Goal: Information Seeking & Learning: Find contact information

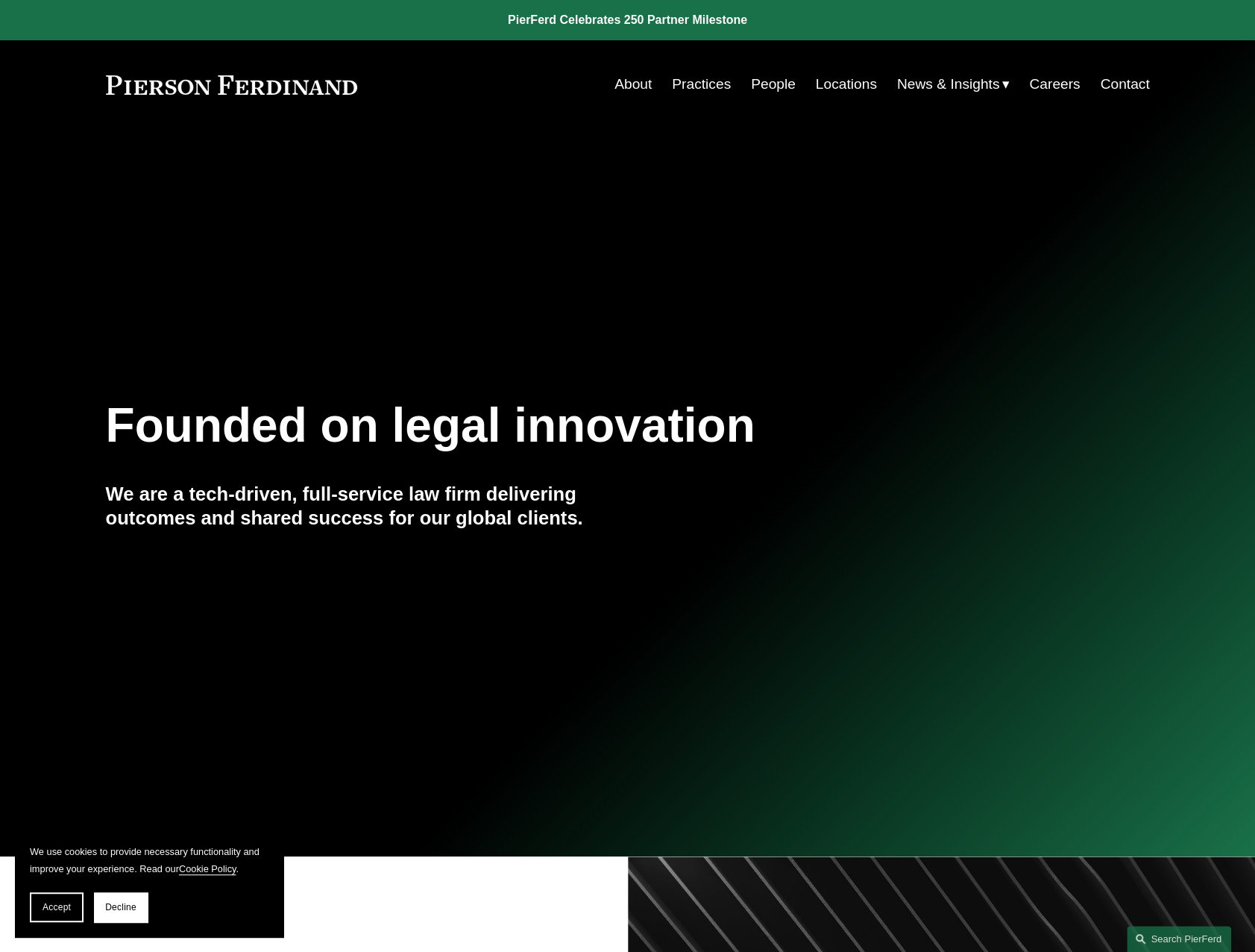
click at [759, 82] on link "People" at bounding box center [773, 84] width 45 height 29
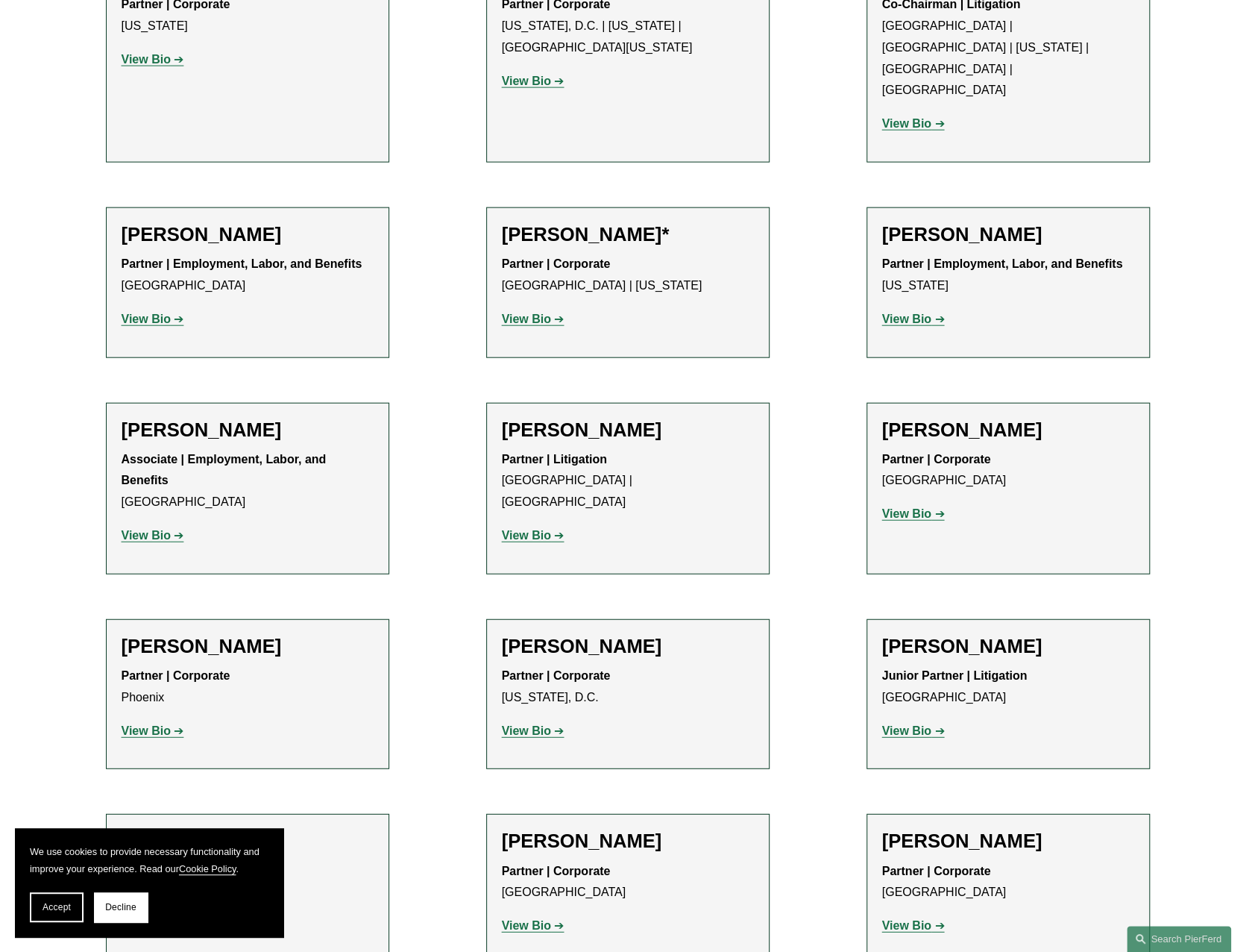
scroll to position [7632, 0]
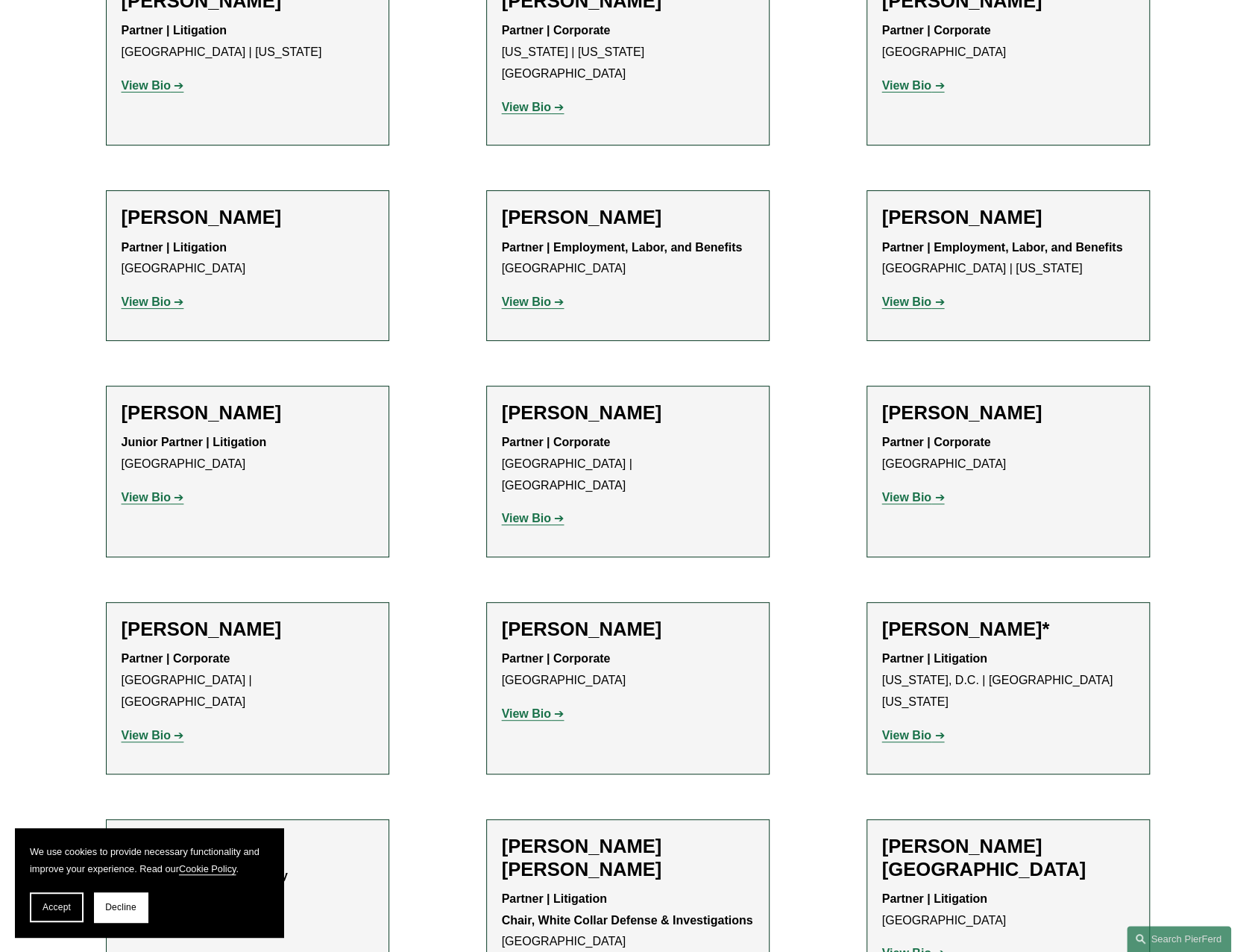
click at [1093, 888] on div "Partner | Litigation London View Bio Location: [GEOGRAPHIC_DATA]; Department: L…" at bounding box center [1008, 926] width 252 height 76
click at [1035, 888] on p "Partner | Litigation [GEOGRAPHIC_DATA]" at bounding box center [1008, 910] width 252 height 43
click at [983, 892] on strong "Partner | Litigation" at bounding box center [935, 899] width 105 height 13
click at [936, 834] on h2 "[PERSON_NAME][GEOGRAPHIC_DATA]" at bounding box center [1008, 857] width 252 height 47
click at [954, 834] on h2 "[PERSON_NAME][GEOGRAPHIC_DATA]" at bounding box center [1008, 857] width 252 height 47
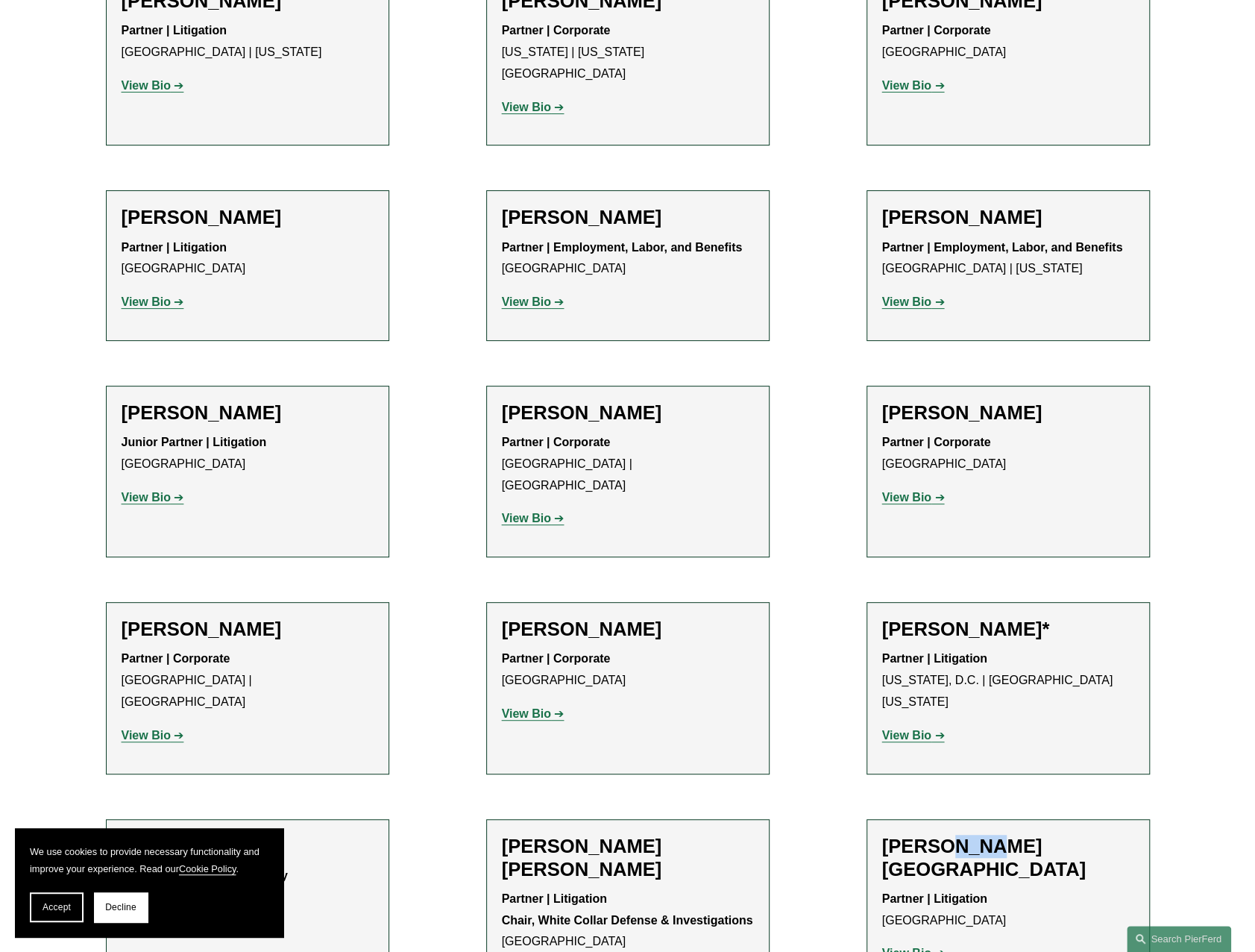
click at [954, 834] on h2 "[PERSON_NAME][GEOGRAPHIC_DATA]" at bounding box center [1008, 857] width 252 height 47
drag, startPoint x: 954, startPoint y: 472, endPoint x: 946, endPoint y: 488, distance: 17.9
click at [946, 834] on div "[PERSON_NAME][GEOGRAPHIC_DATA] Partner | Litigation London View Bio Location: […" at bounding box center [1008, 905] width 252 height 142
click at [895, 946] on strong "View Bio" at bounding box center [907, 953] width 49 height 13
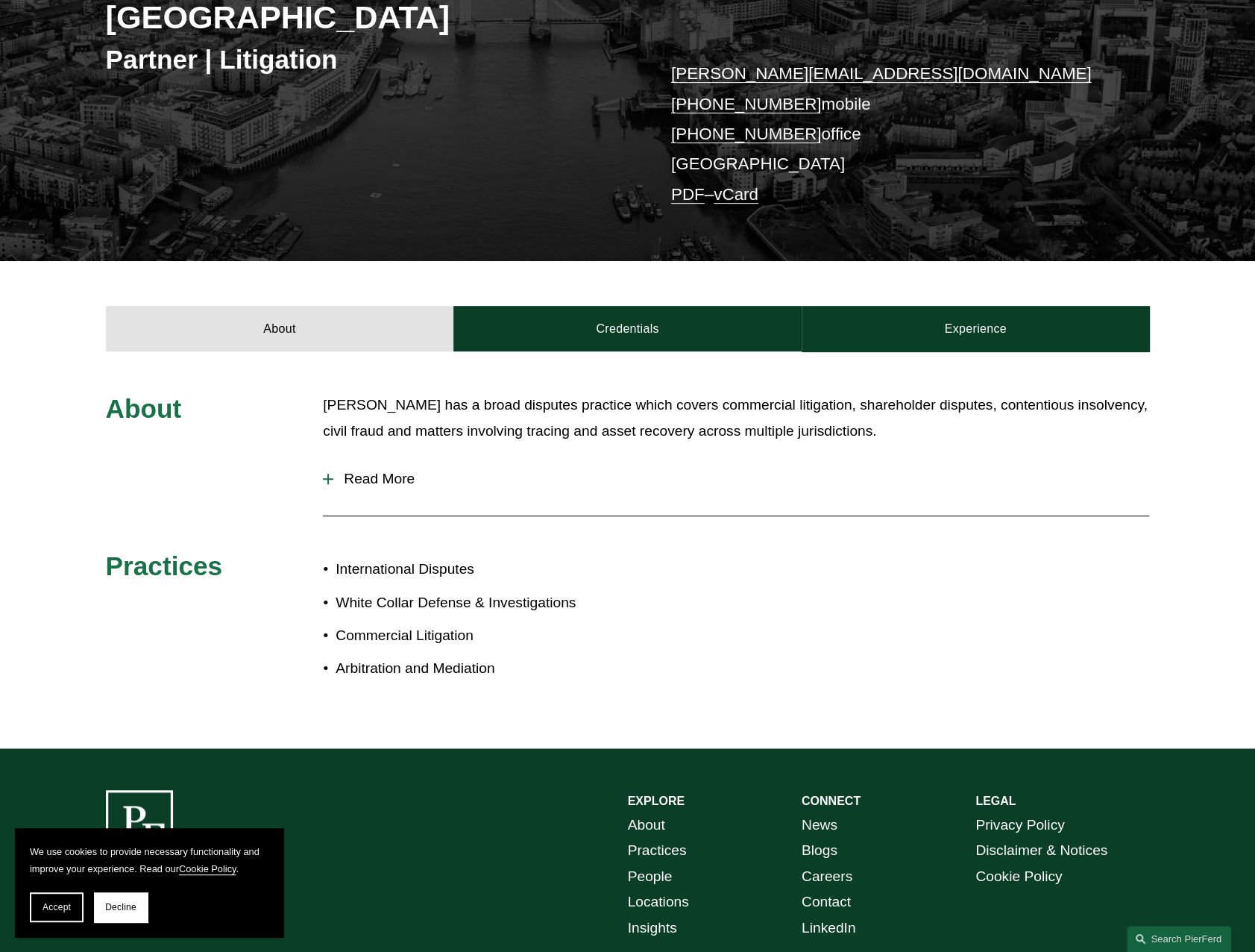
scroll to position [298, 0]
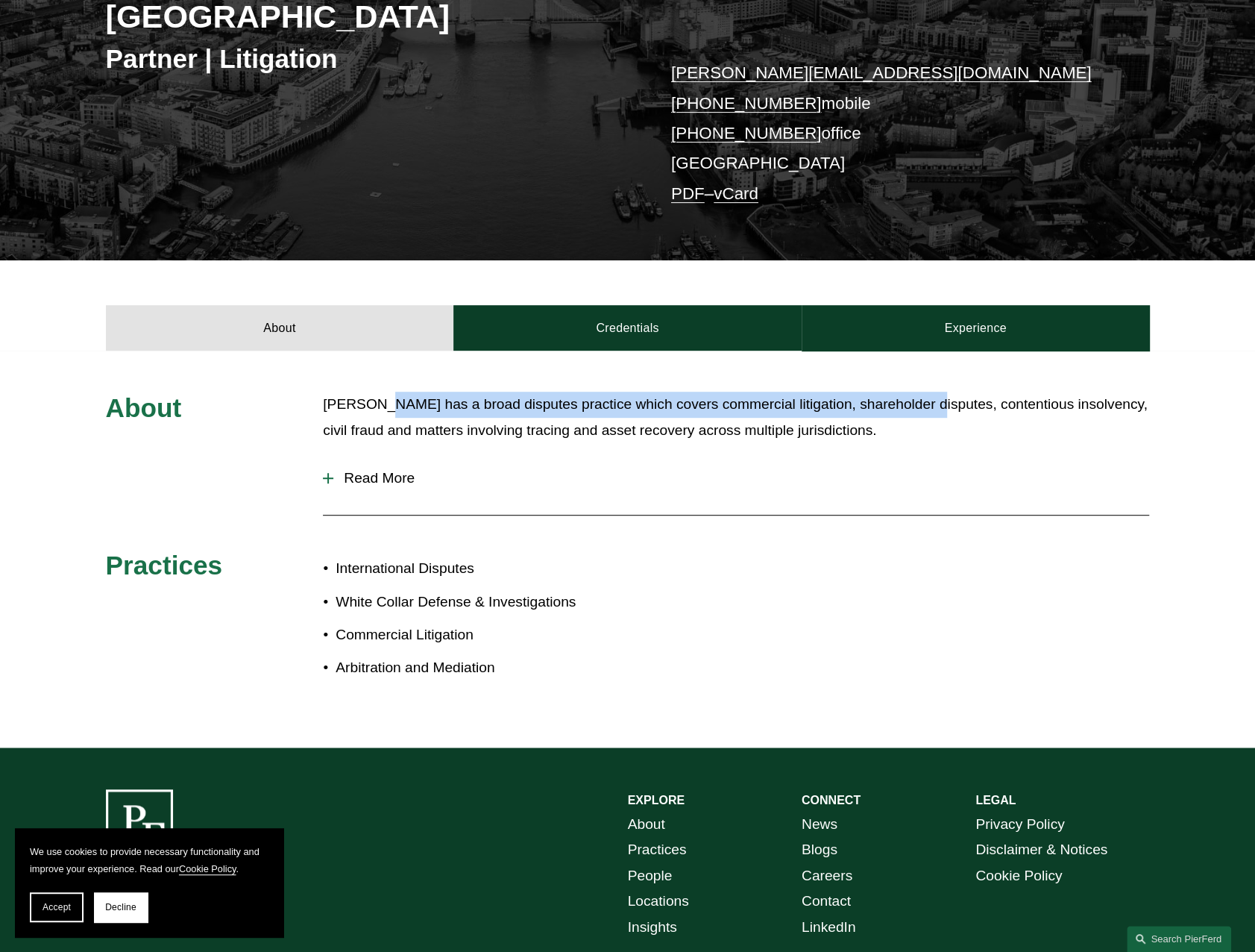
drag, startPoint x: 379, startPoint y: 373, endPoint x: 915, endPoint y: 360, distance: 536.2
click at [915, 391] on p "Peter has a broad disputes practice which covers commercial litigation, shareho…" at bounding box center [735, 417] width 826 height 51
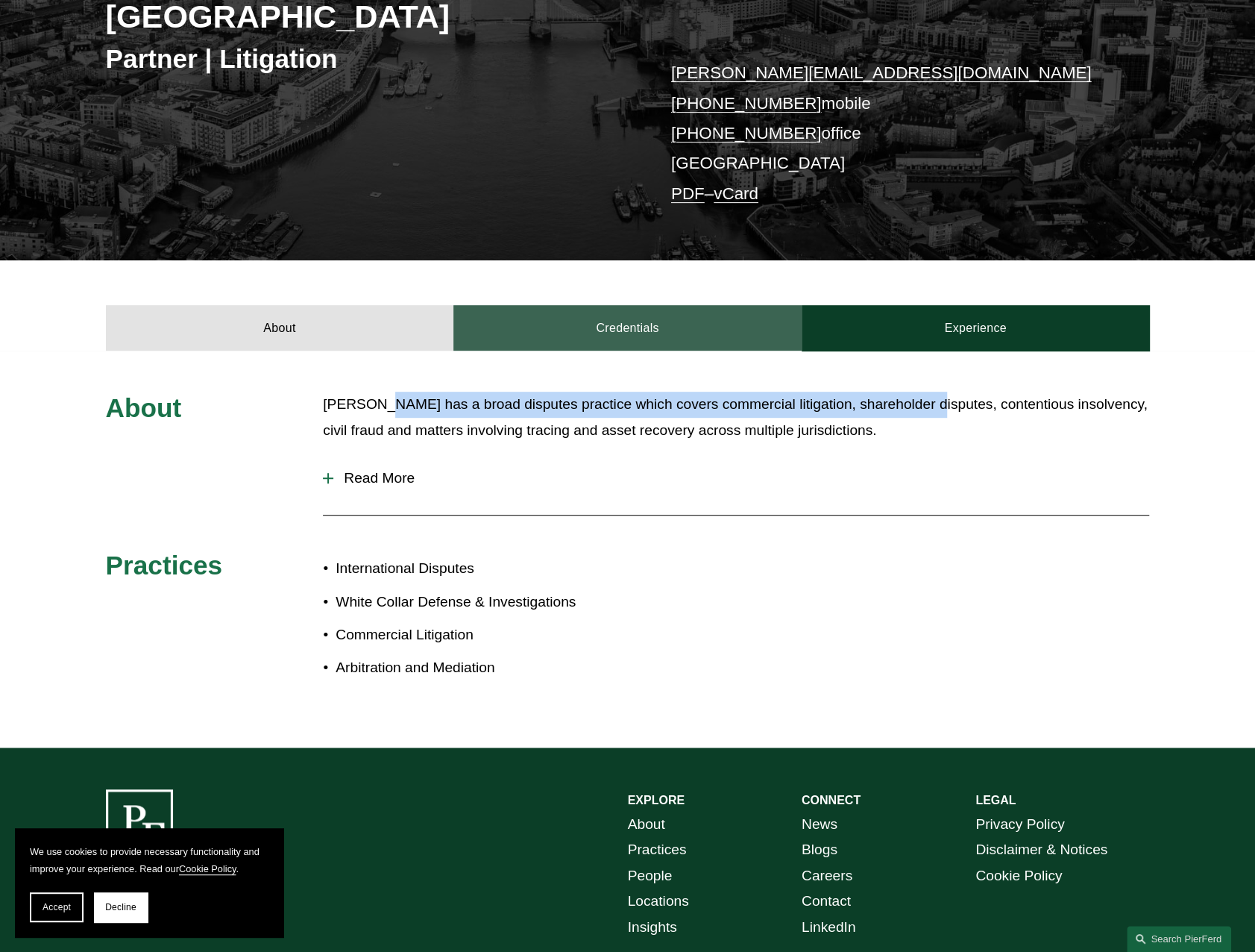
click at [600, 305] on link "Credentials" at bounding box center [628, 327] width 348 height 45
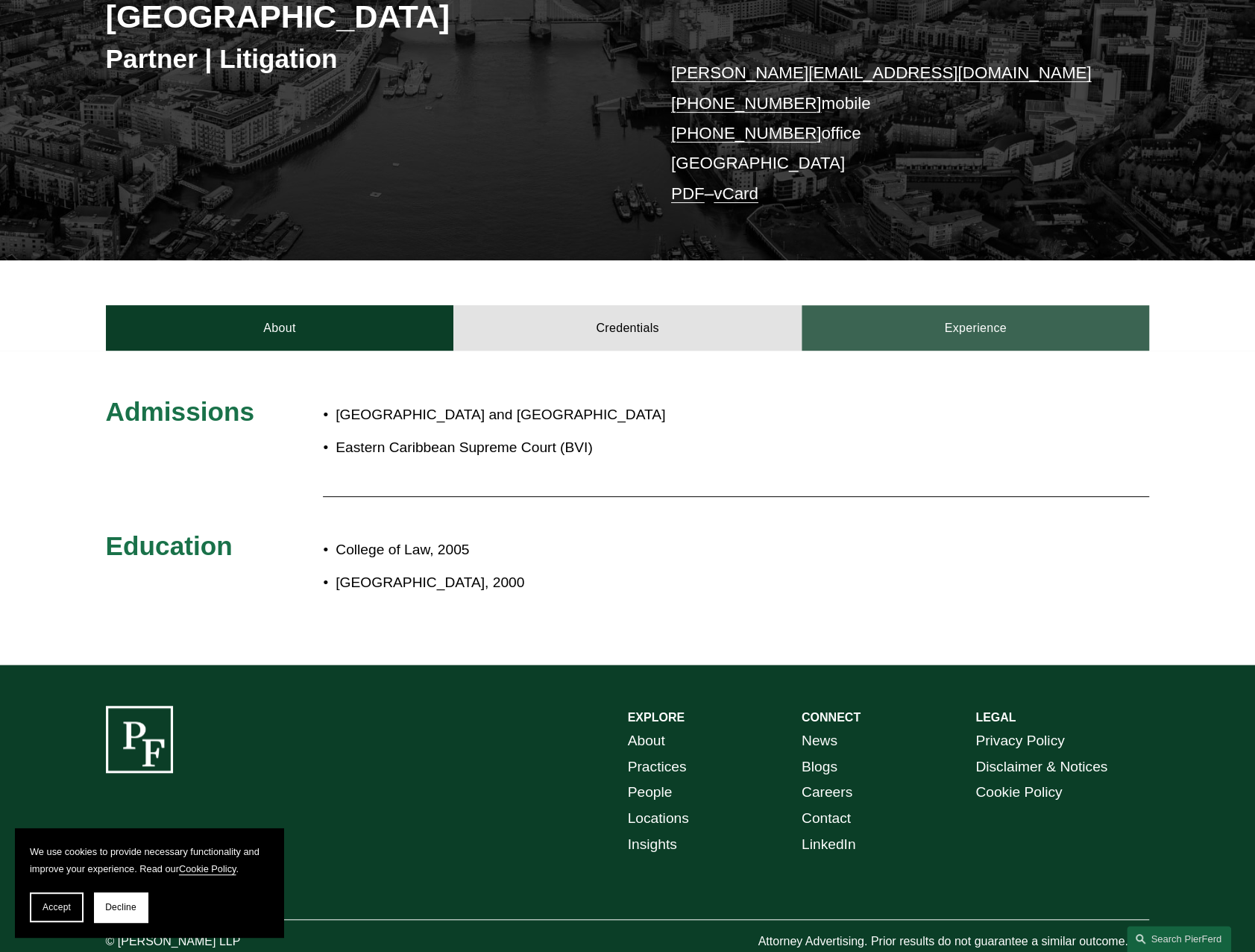
click at [934, 305] on link "Experience" at bounding box center [976, 327] width 348 height 45
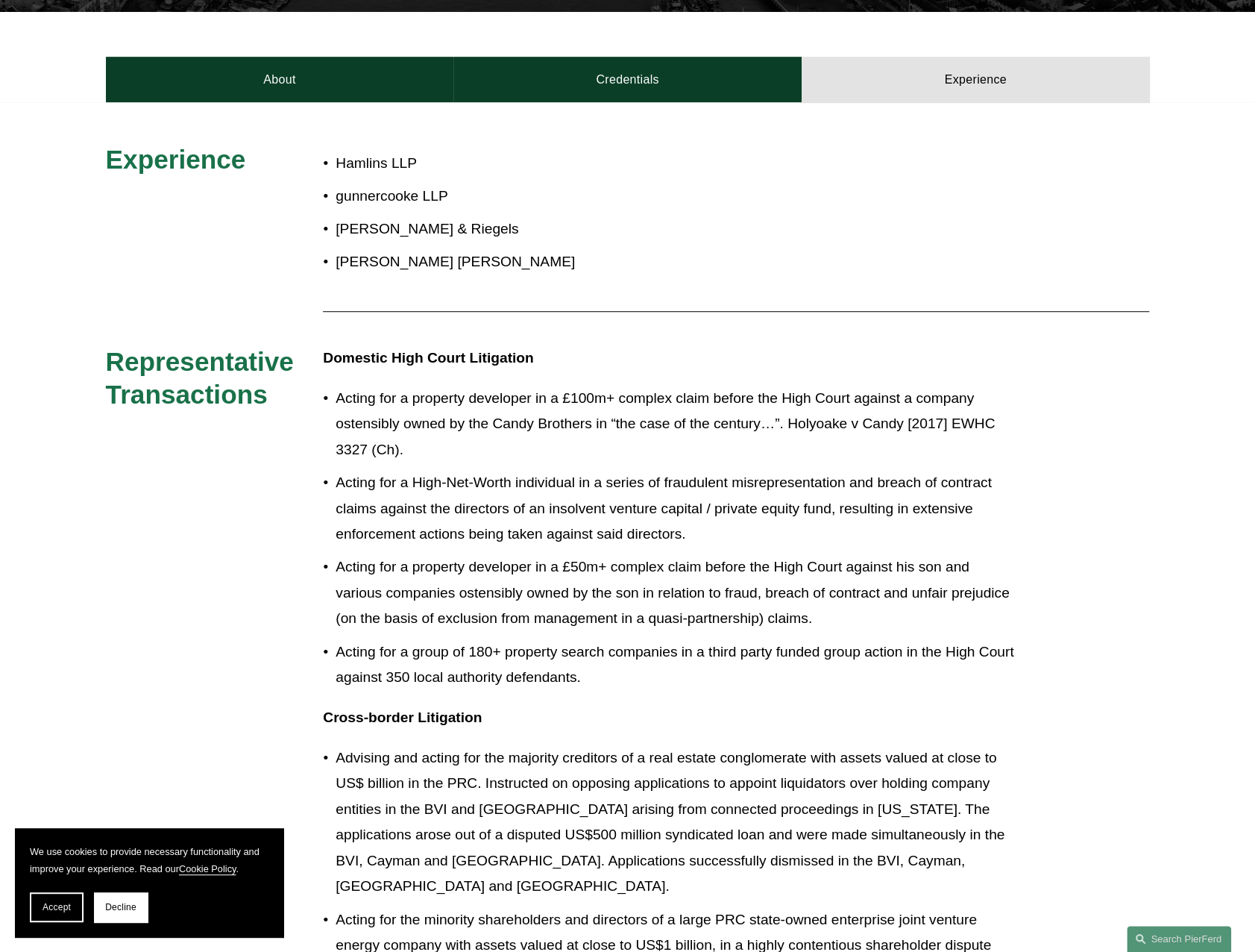
scroll to position [99, 0]
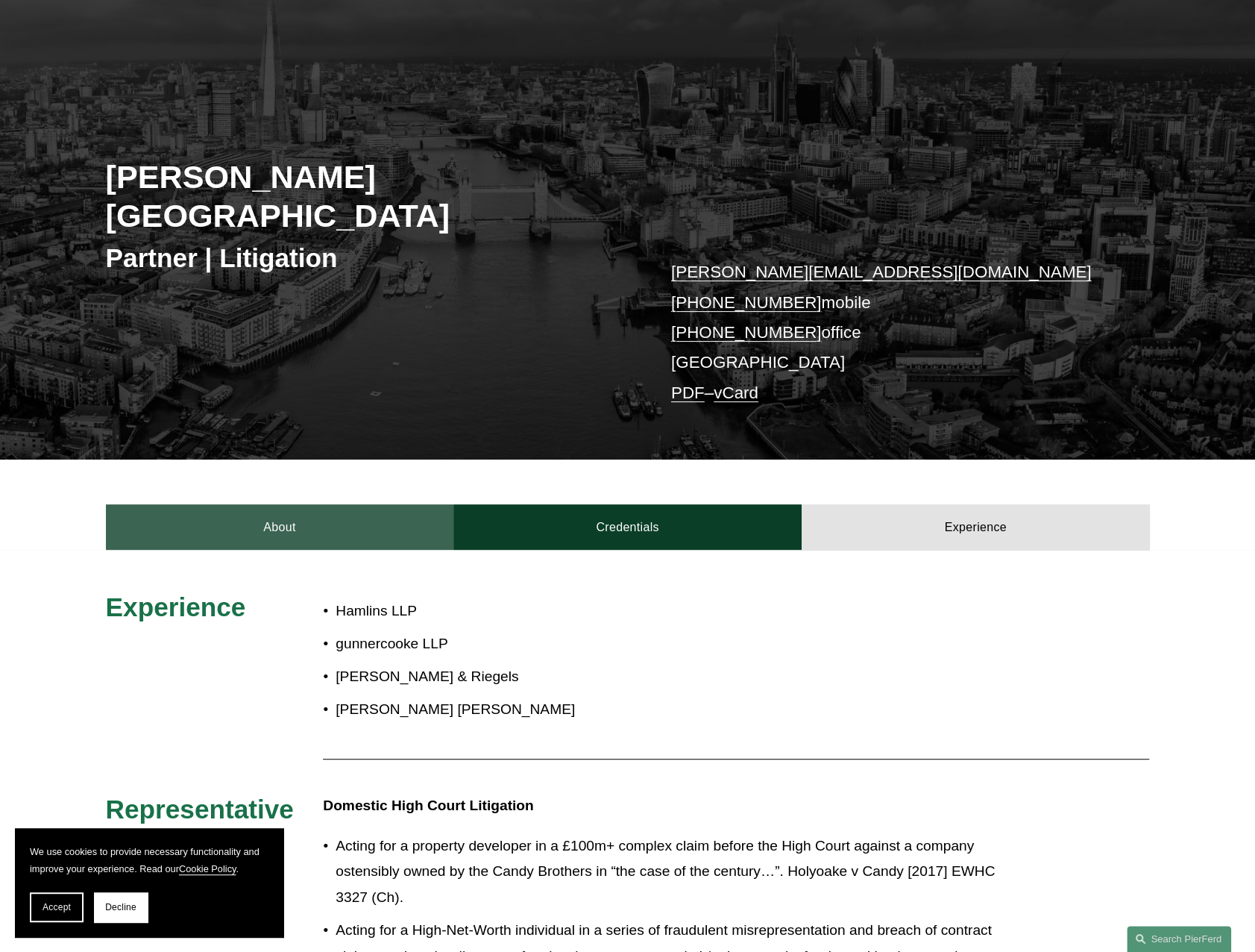
click at [256, 504] on link "About" at bounding box center [280, 526] width 348 height 45
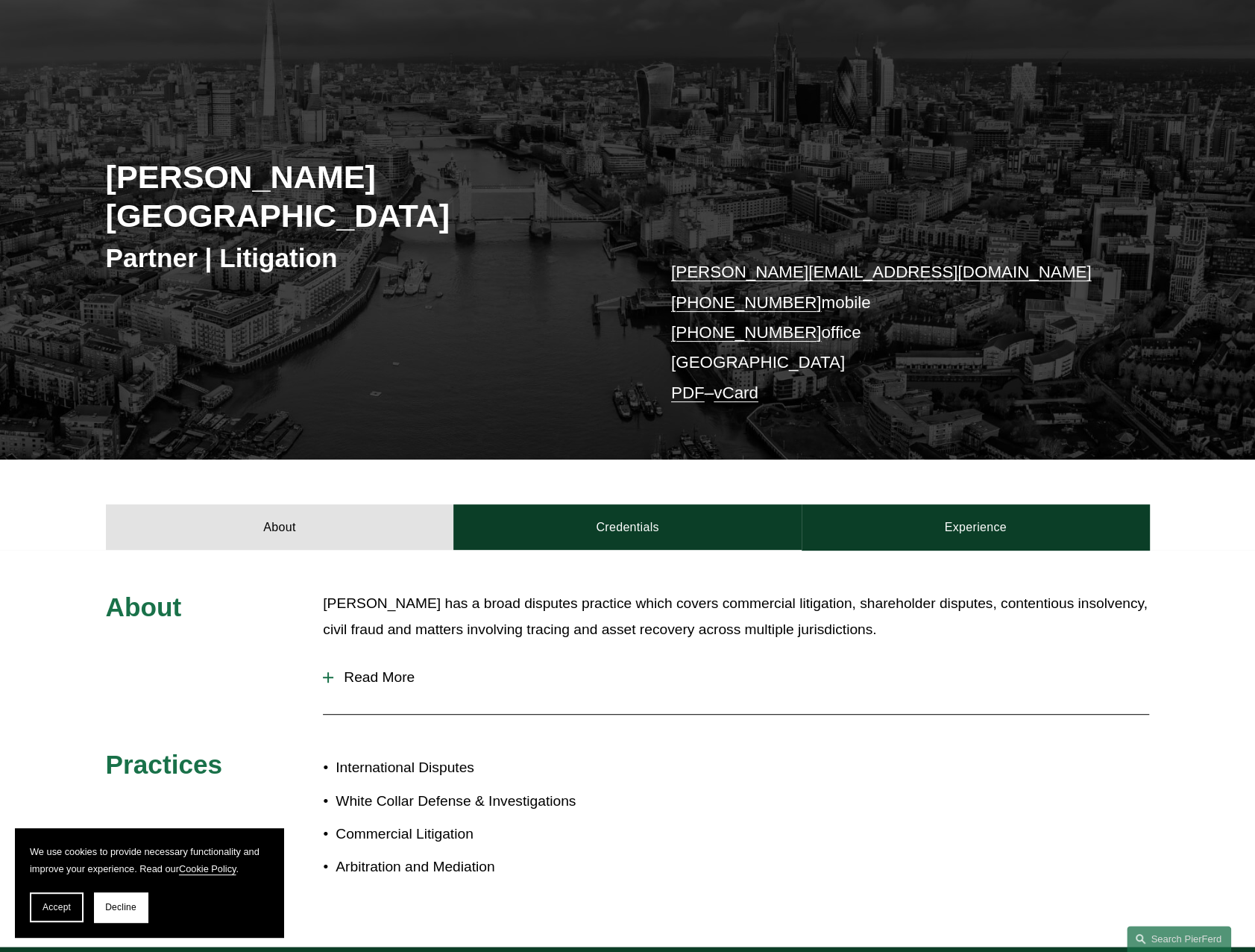
click at [488, 596] on p "Peter has a broad disputes practice which covers commercial litigation, shareho…" at bounding box center [735, 616] width 826 height 51
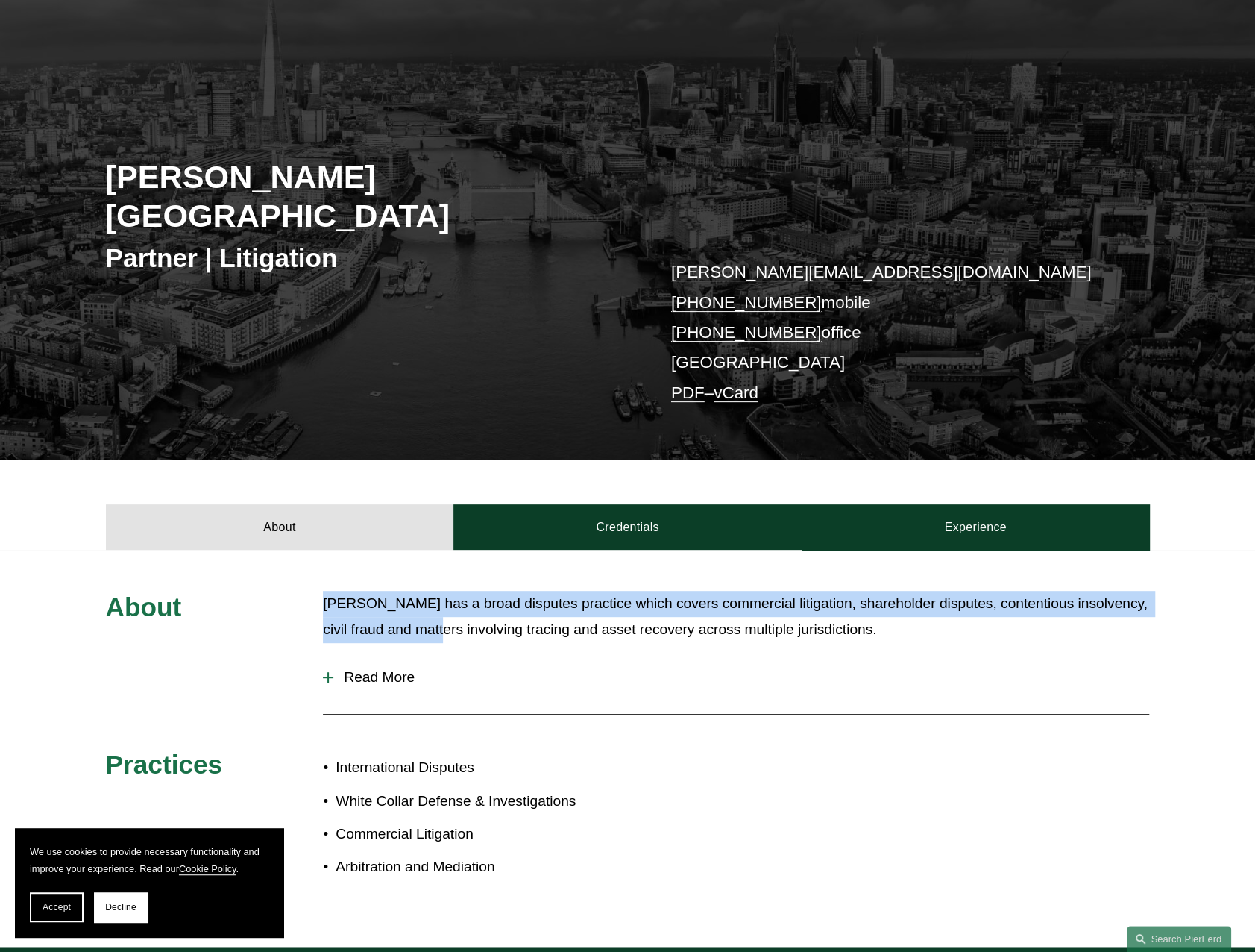
drag, startPoint x: 328, startPoint y: 570, endPoint x: 425, endPoint y: 601, distance: 101.8
click at [425, 601] on p "Peter has a broad disputes practice which covers commercial litigation, shareho…" at bounding box center [735, 616] width 826 height 51
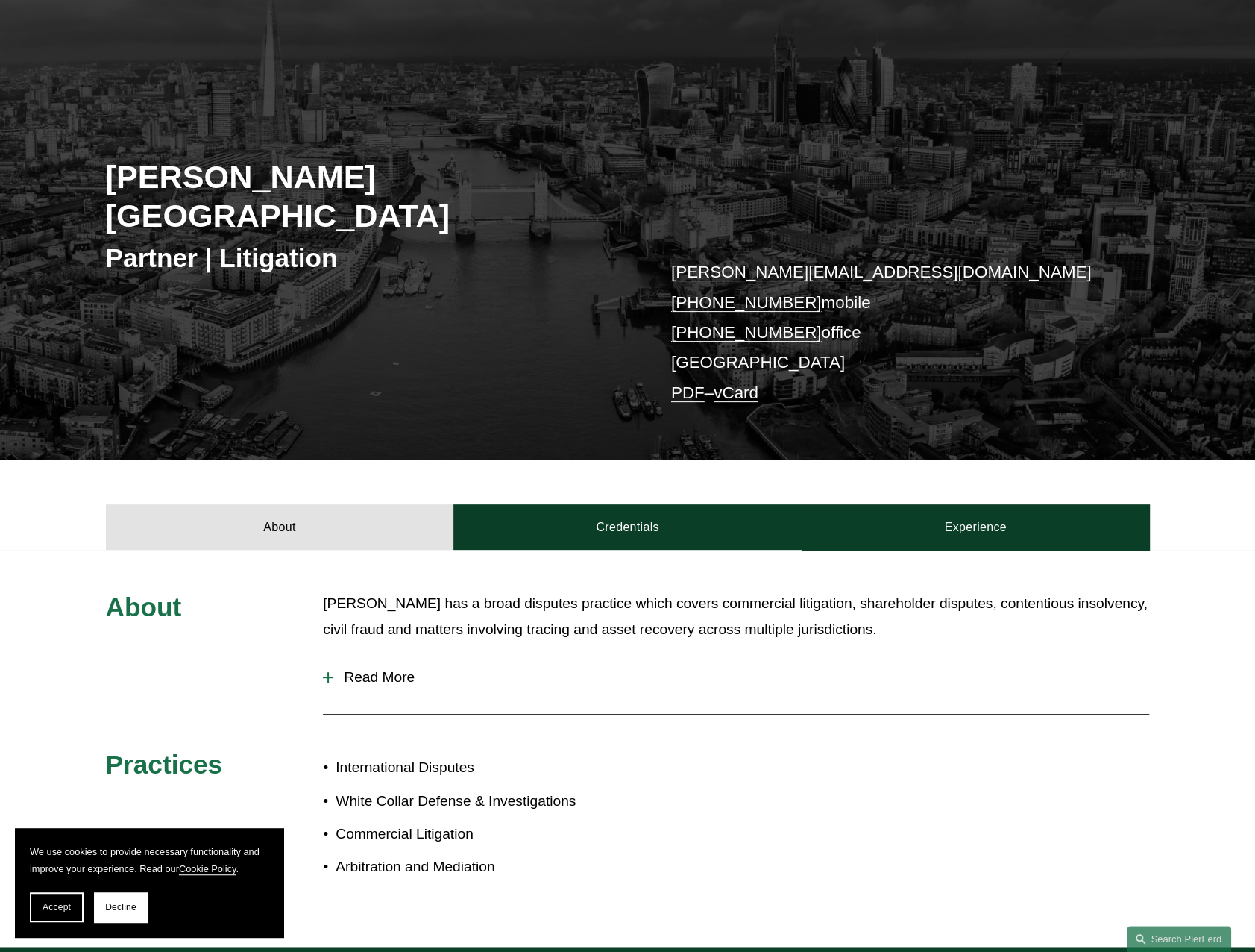
drag, startPoint x: 425, startPoint y: 601, endPoint x: 510, endPoint y: 614, distance: 86.0
click at [510, 614] on div "Peter has a broad disputes practice which covers commercial litigation, shareho…" at bounding box center [735, 624] width 826 height 67
click at [56, 904] on span "Accept" at bounding box center [56, 907] width 29 height 11
